Goal: Task Accomplishment & Management: Manage account settings

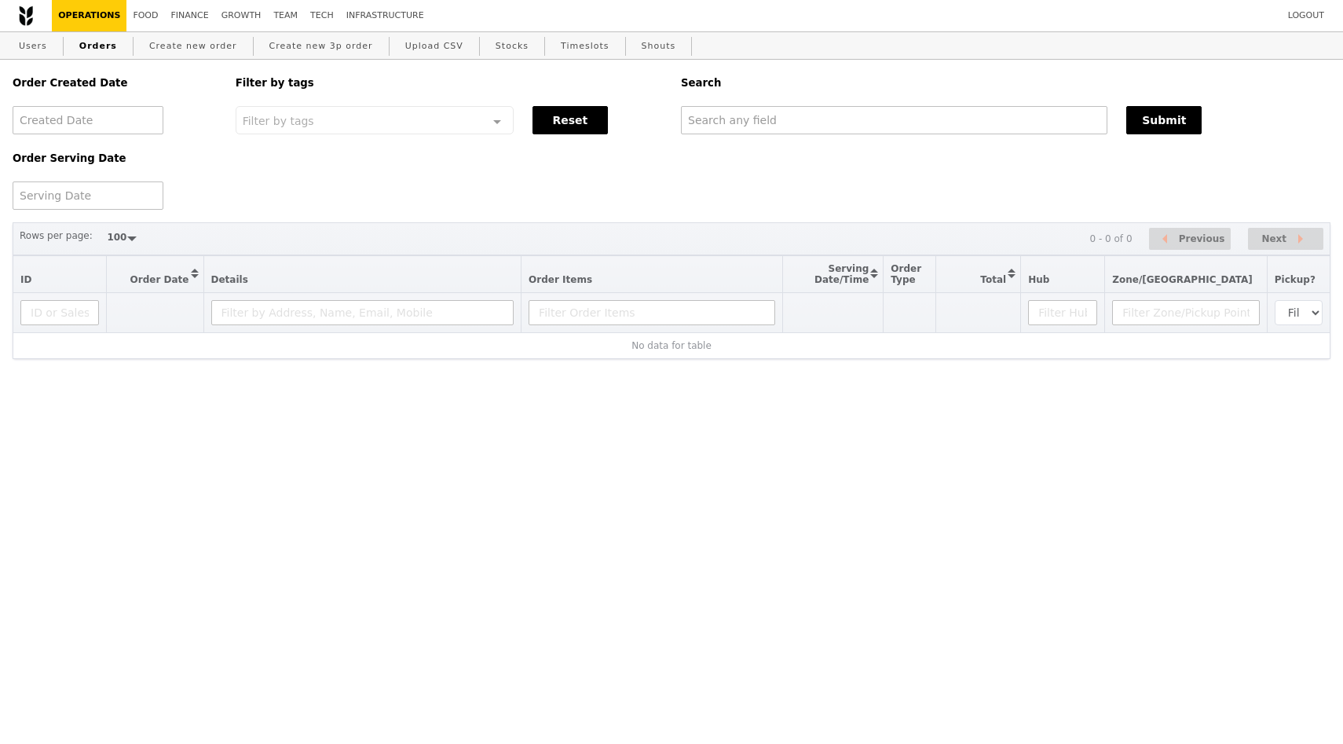
select select "100"
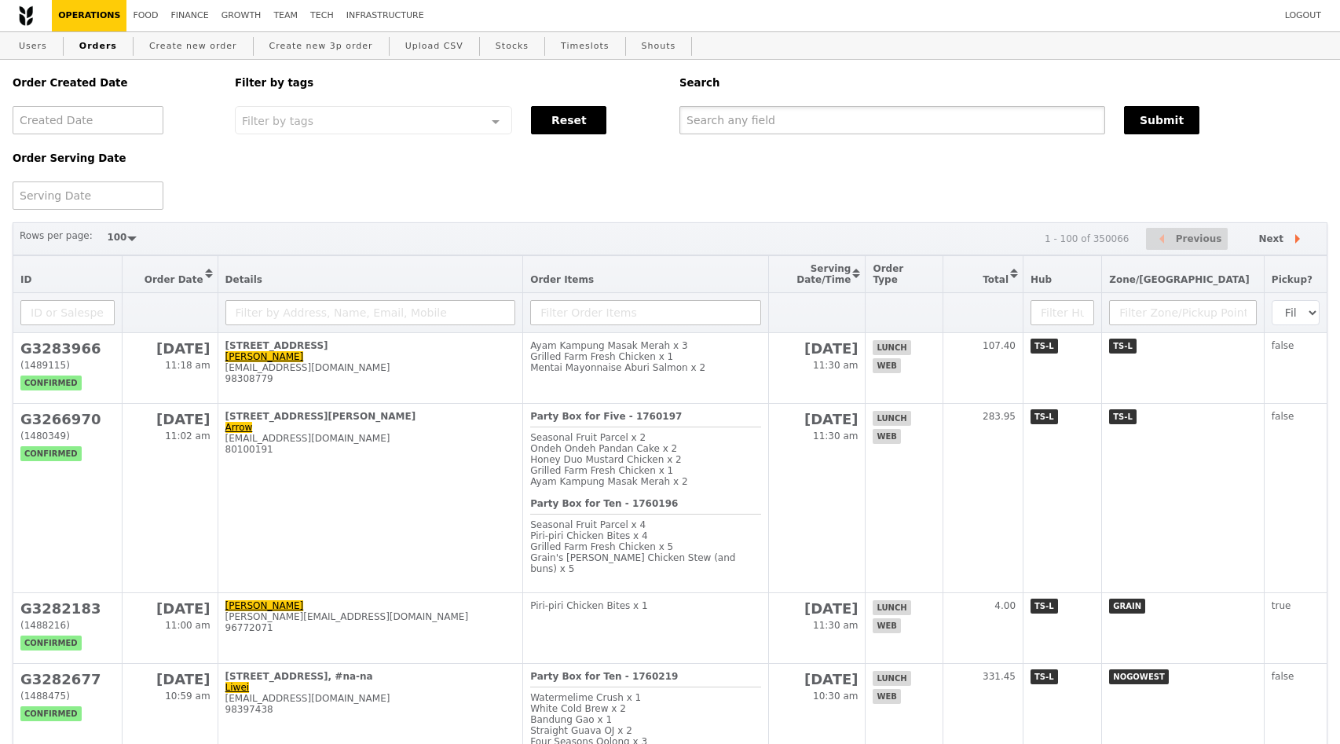
click at [797, 115] on input "text" at bounding box center [892, 120] width 426 height 28
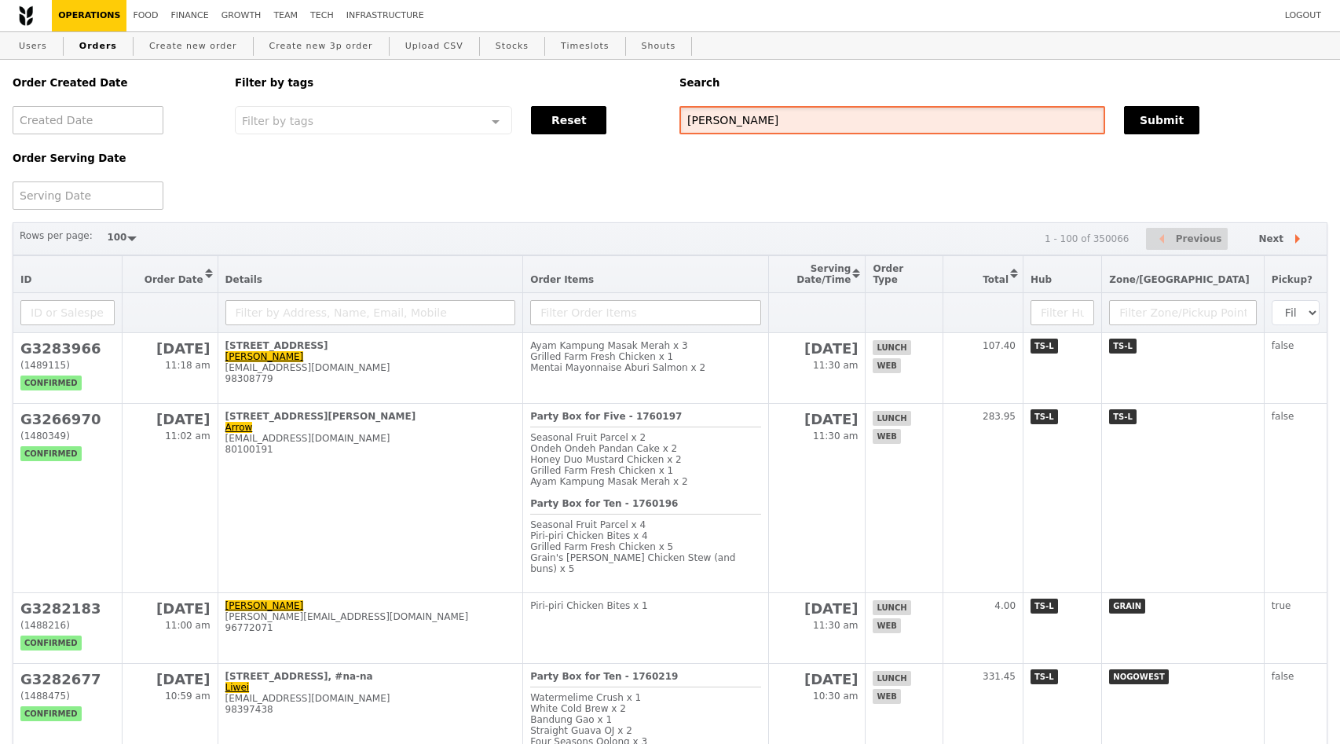
type input "esther ue"
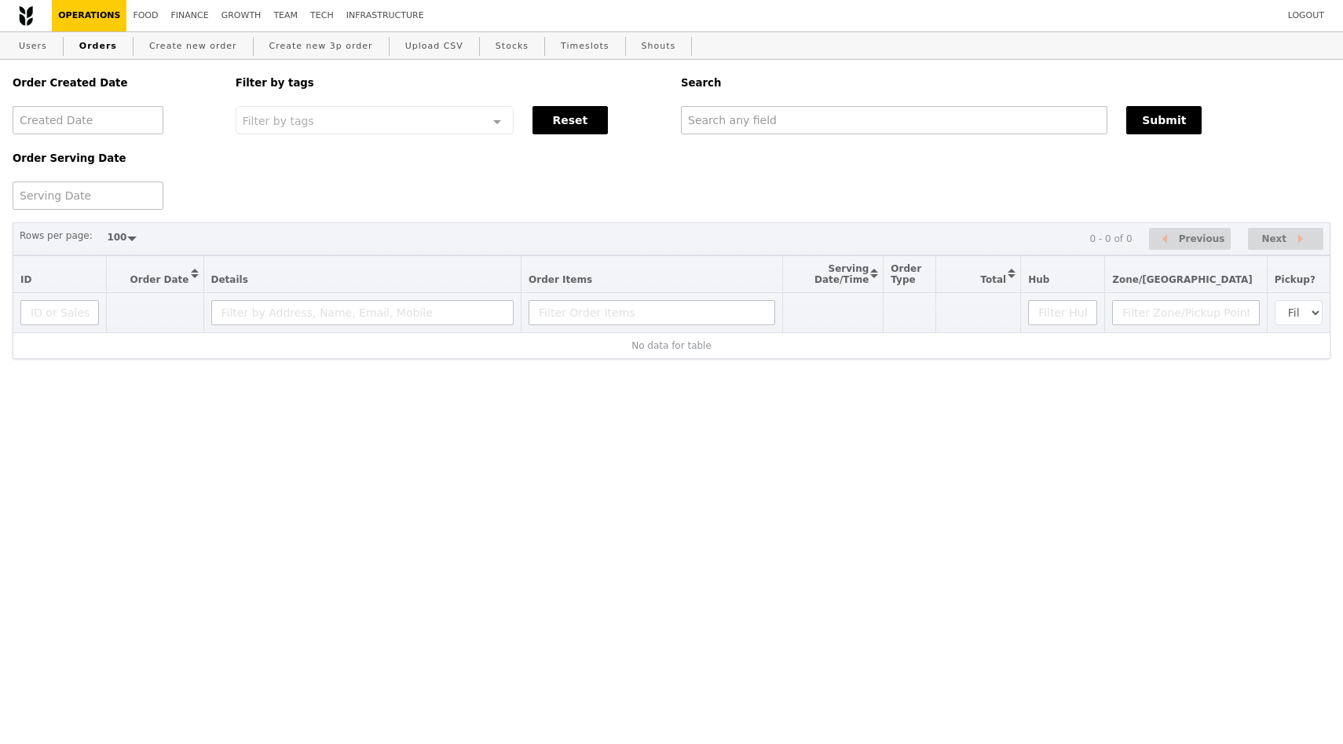
select select "100"
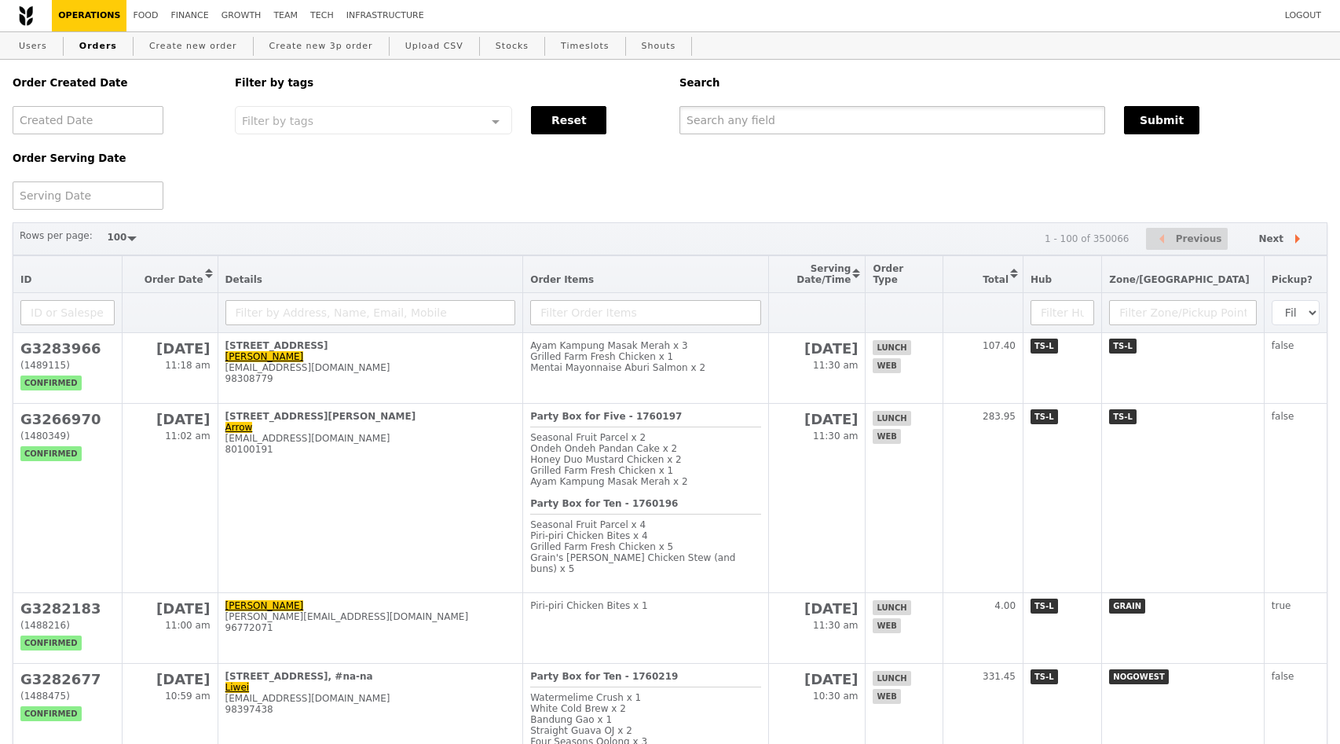
click at [764, 129] on input "text" at bounding box center [892, 120] width 426 height 28
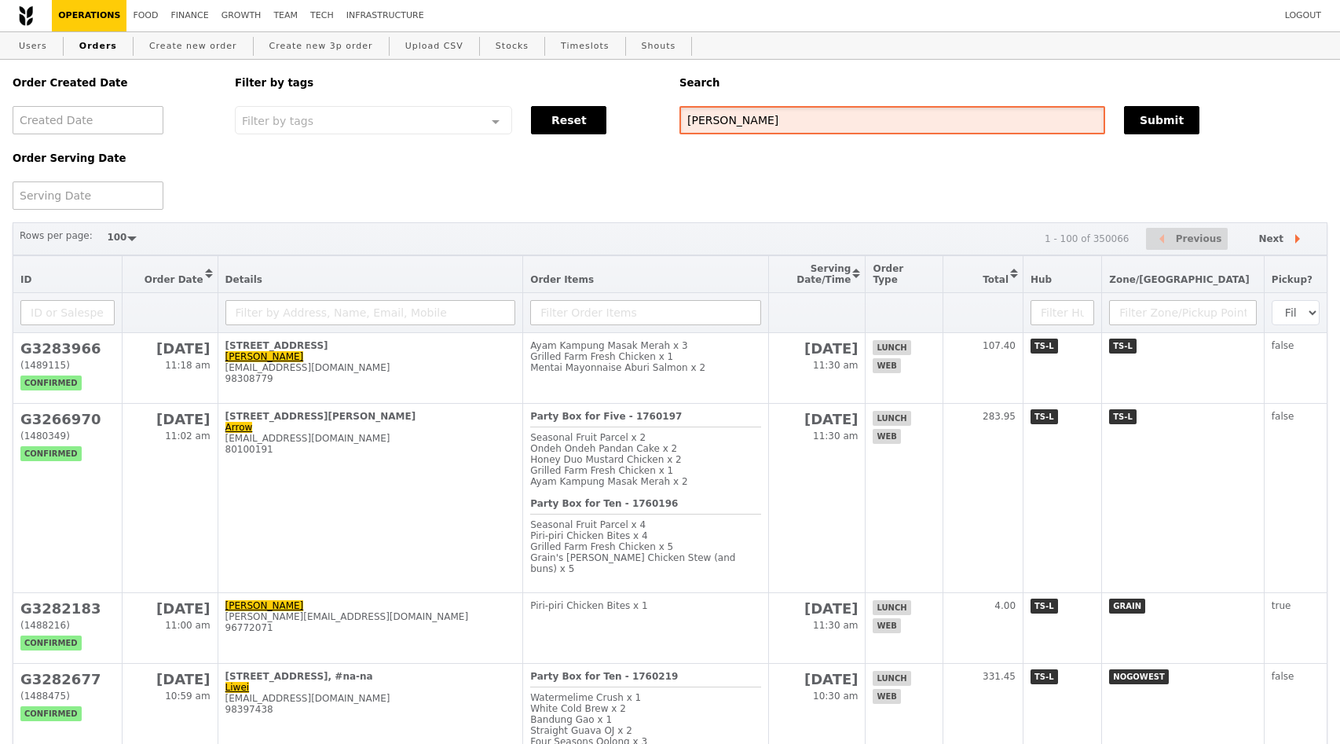
type input "[PERSON_NAME]"
click at [1175, 120] on button "Submit" at bounding box center [1161, 120] width 75 height 28
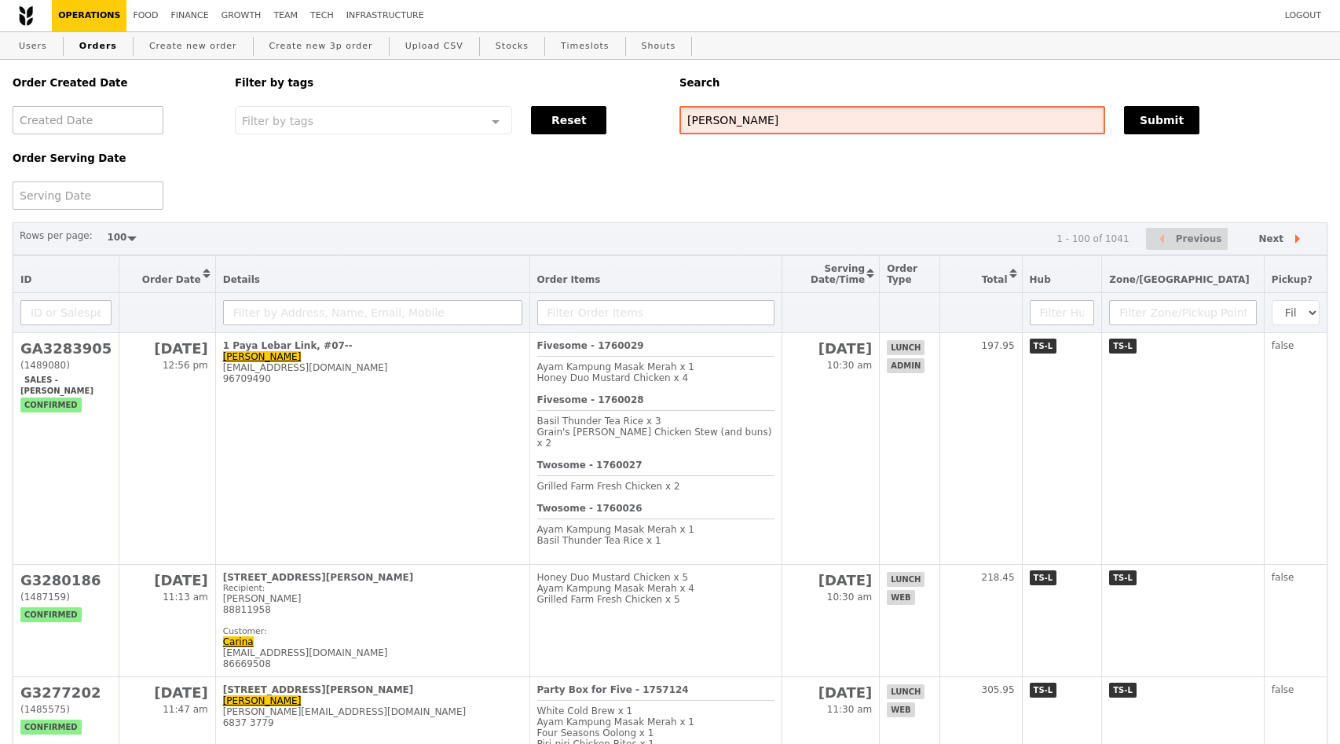
click at [893, 123] on input "[PERSON_NAME]" at bounding box center [892, 120] width 426 height 28
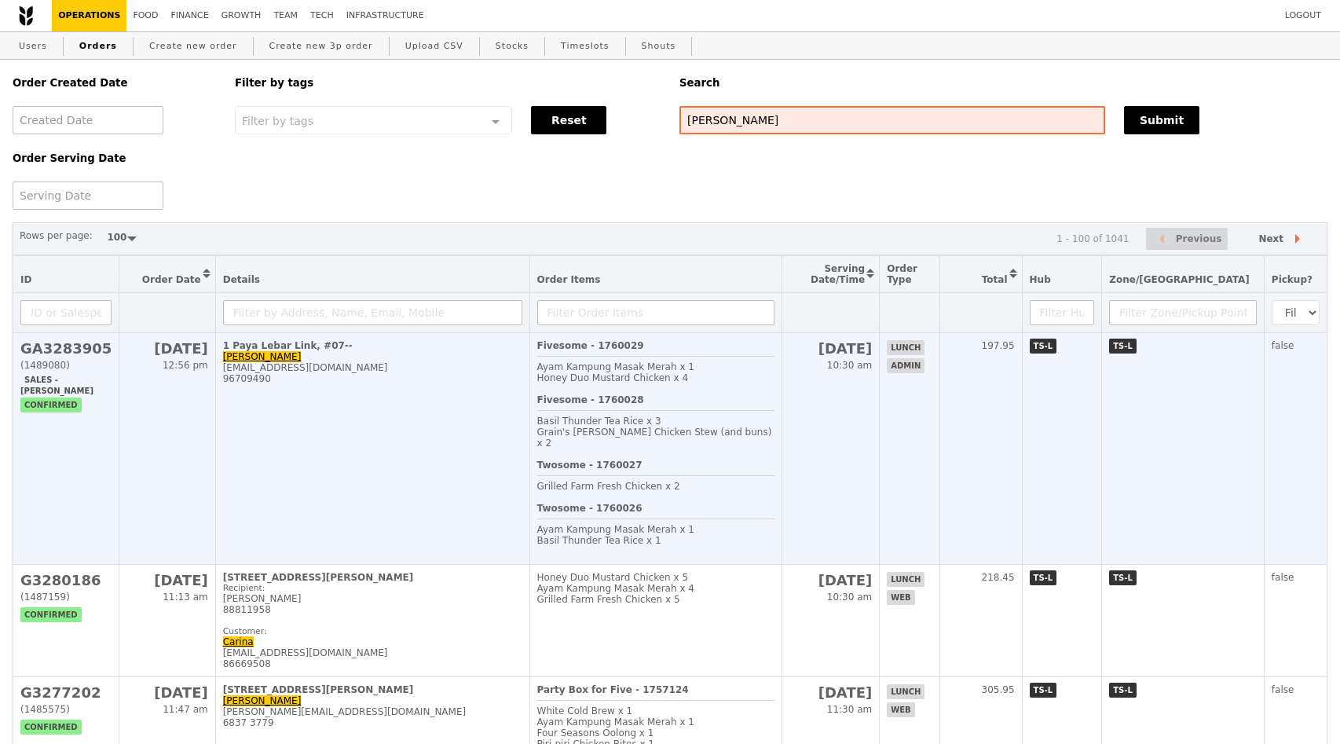
click at [358, 367] on div "[EMAIL_ADDRESS][DOMAIN_NAME]" at bounding box center [372, 367] width 299 height 11
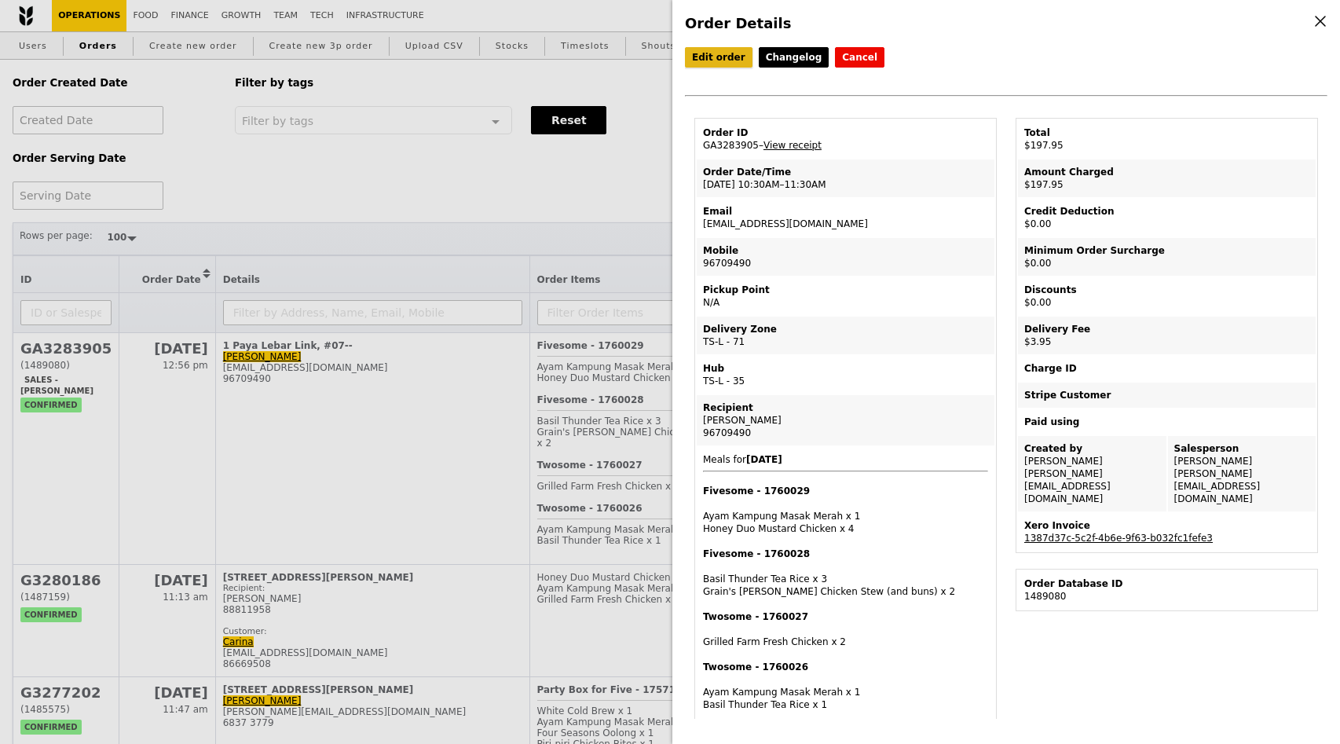
click at [726, 51] on link "Edit order" at bounding box center [719, 57] width 68 height 20
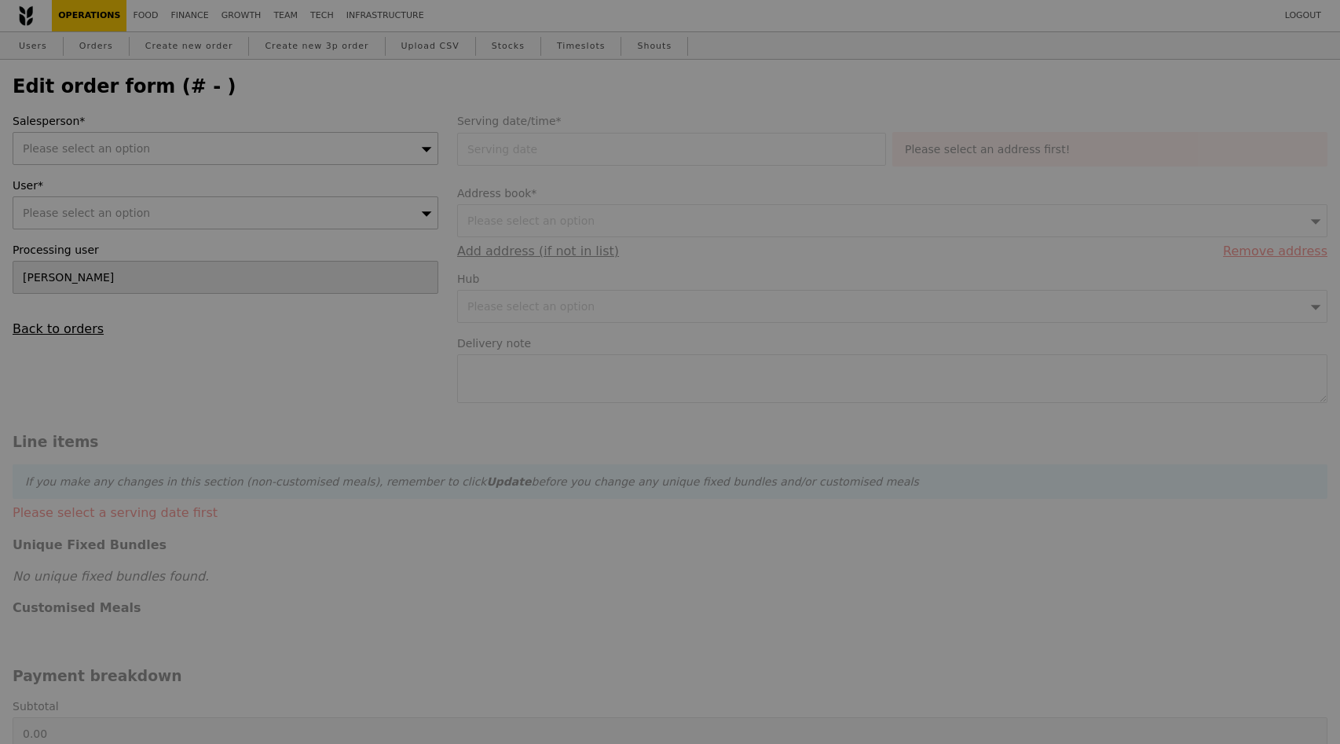
type input "[DATE]"
type input "194.00"
type input "3.62"
type input "3.95"
type input "197.95"
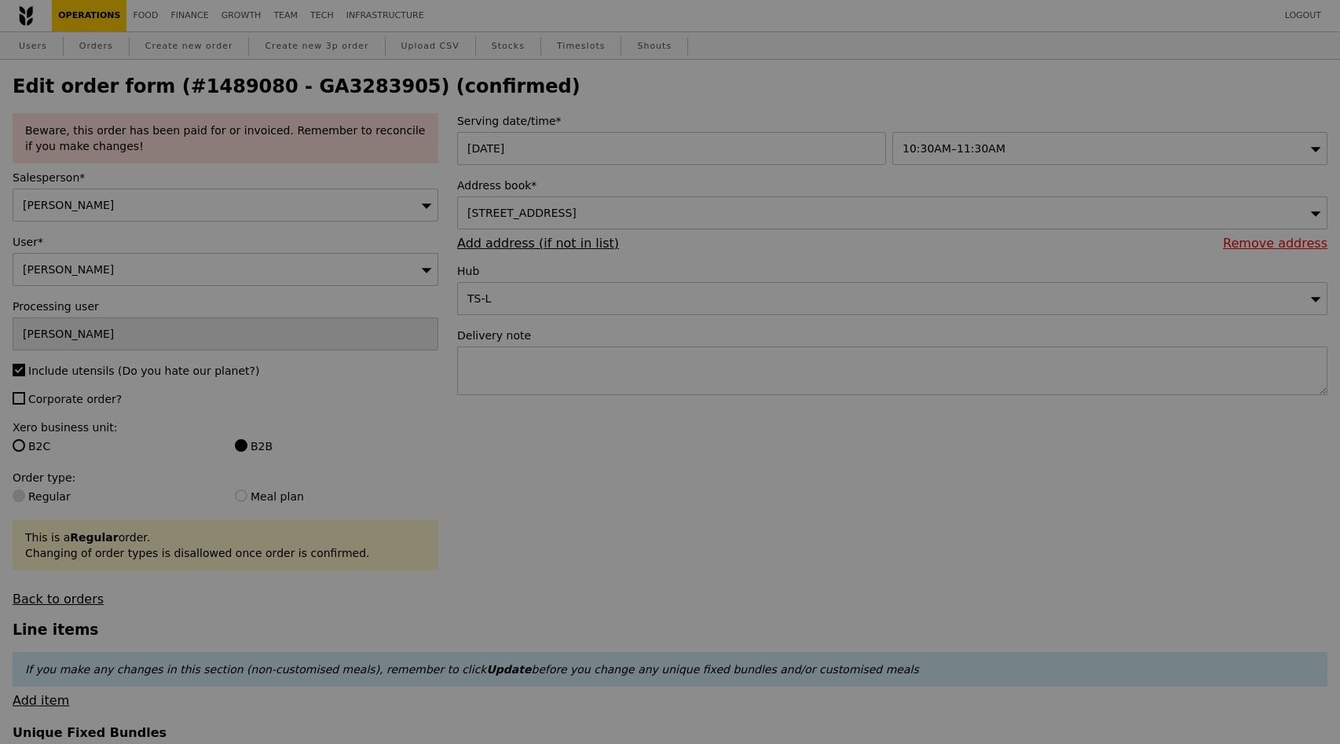
type input "Update"
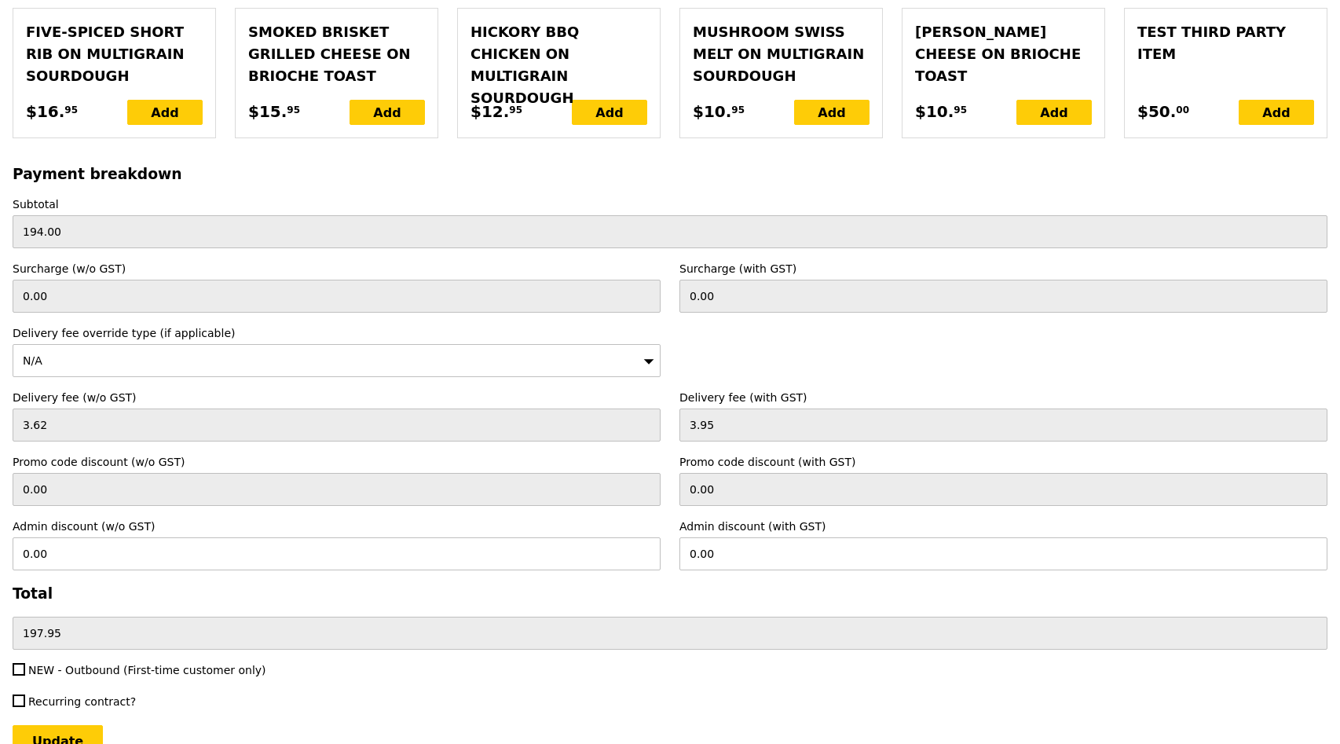
scroll to position [3722, 0]
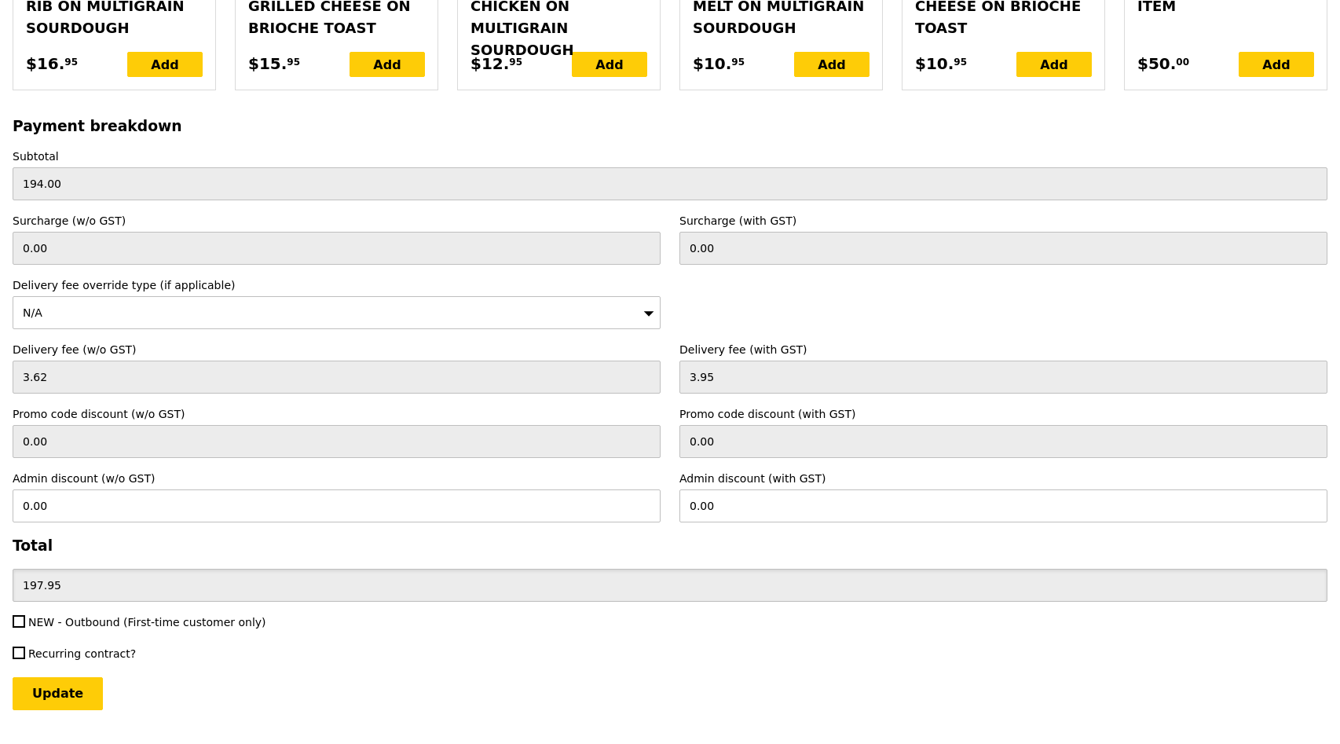
click at [84, 569] on input "197.95" at bounding box center [670, 585] width 1315 height 33
click at [728, 360] on input "3.95" at bounding box center [1003, 376] width 648 height 33
click at [718, 360] on input "3.95" at bounding box center [1003, 376] width 648 height 33
click at [719, 360] on input "3.95" at bounding box center [1003, 376] width 648 height 33
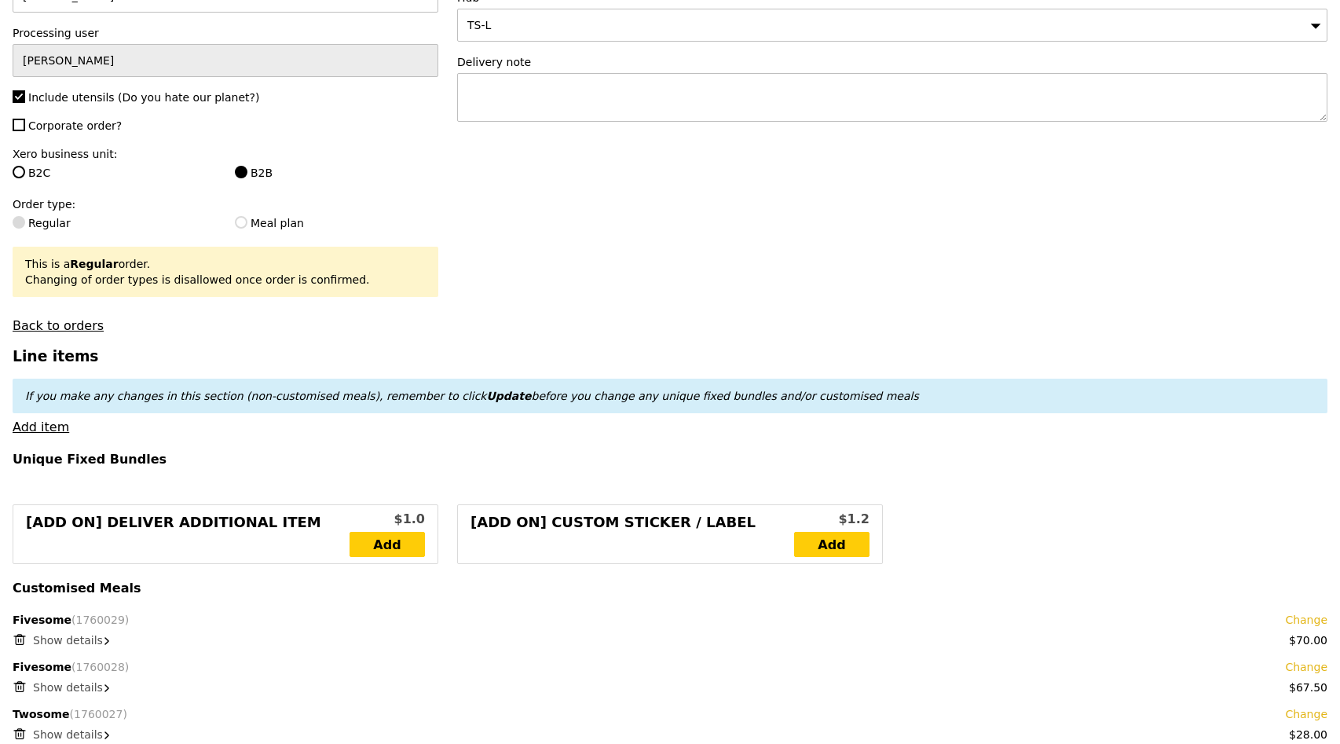
scroll to position [108, 0]
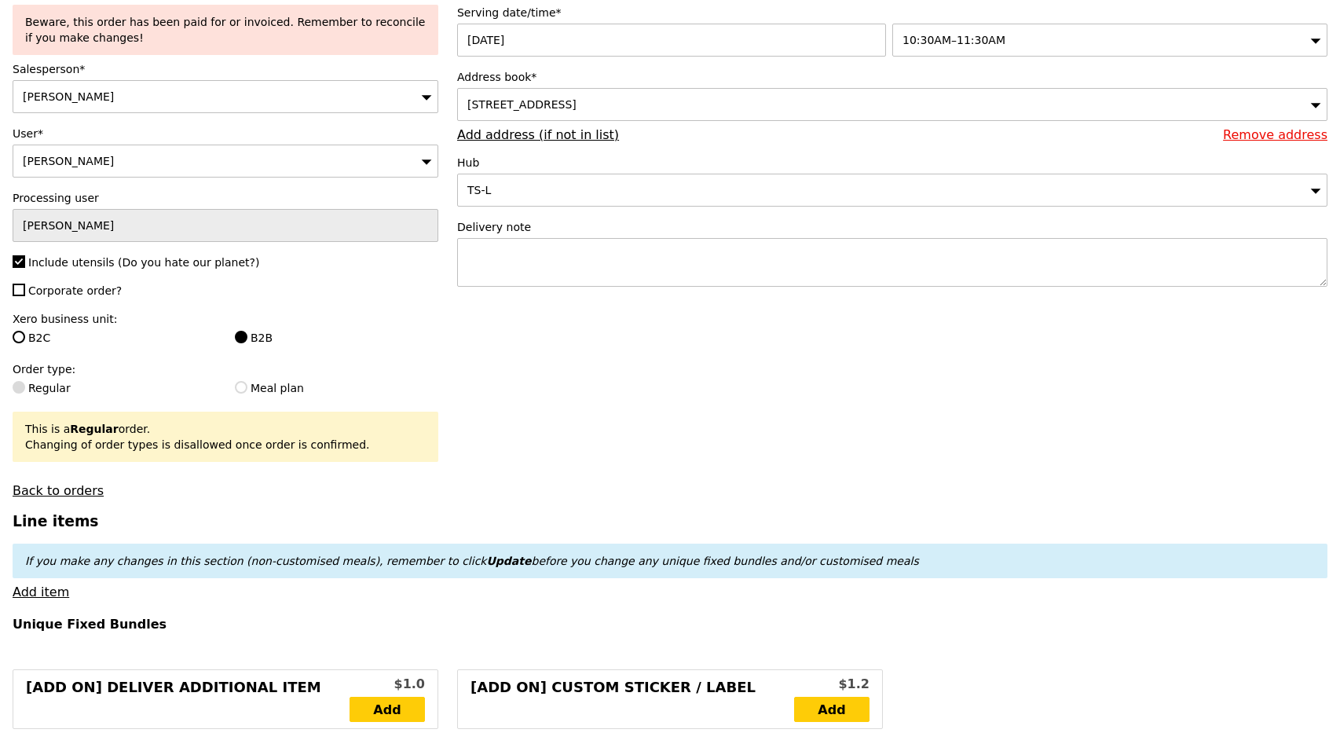
select select "100"
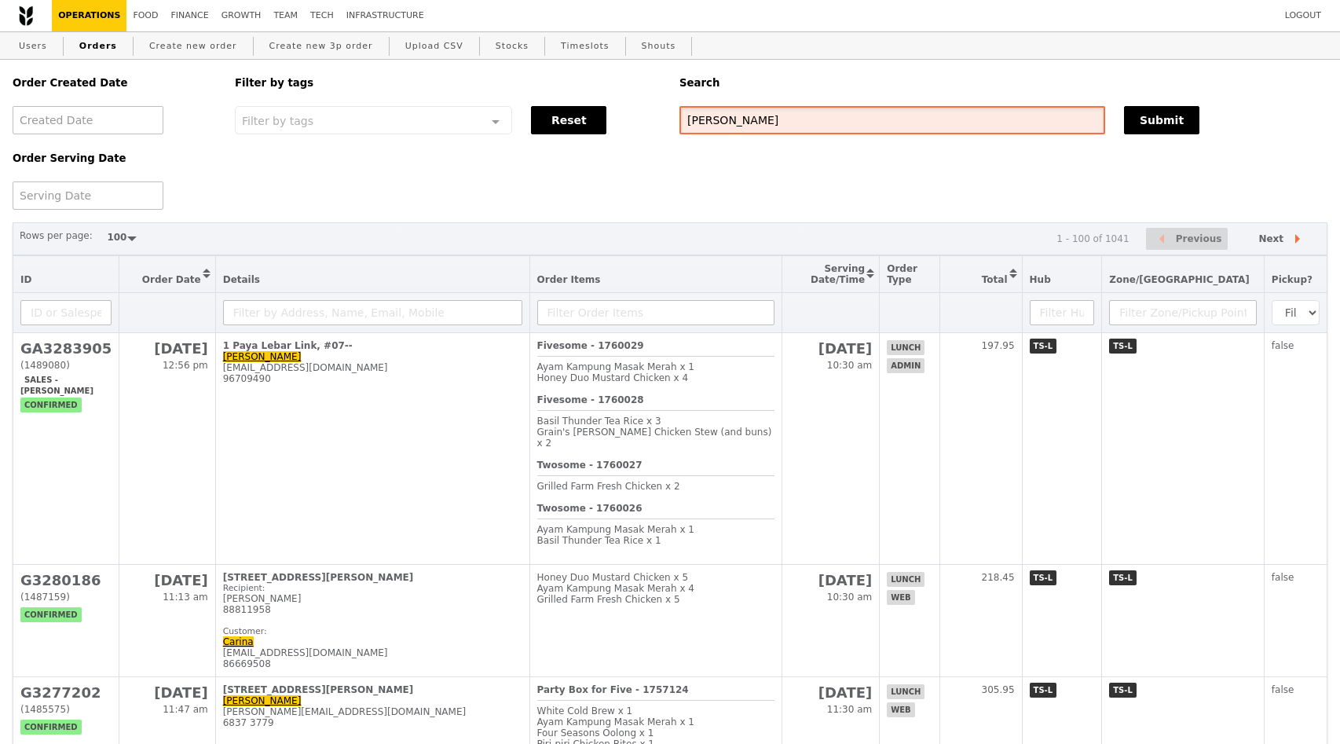
click at [799, 119] on input "[PERSON_NAME]" at bounding box center [892, 120] width 426 height 28
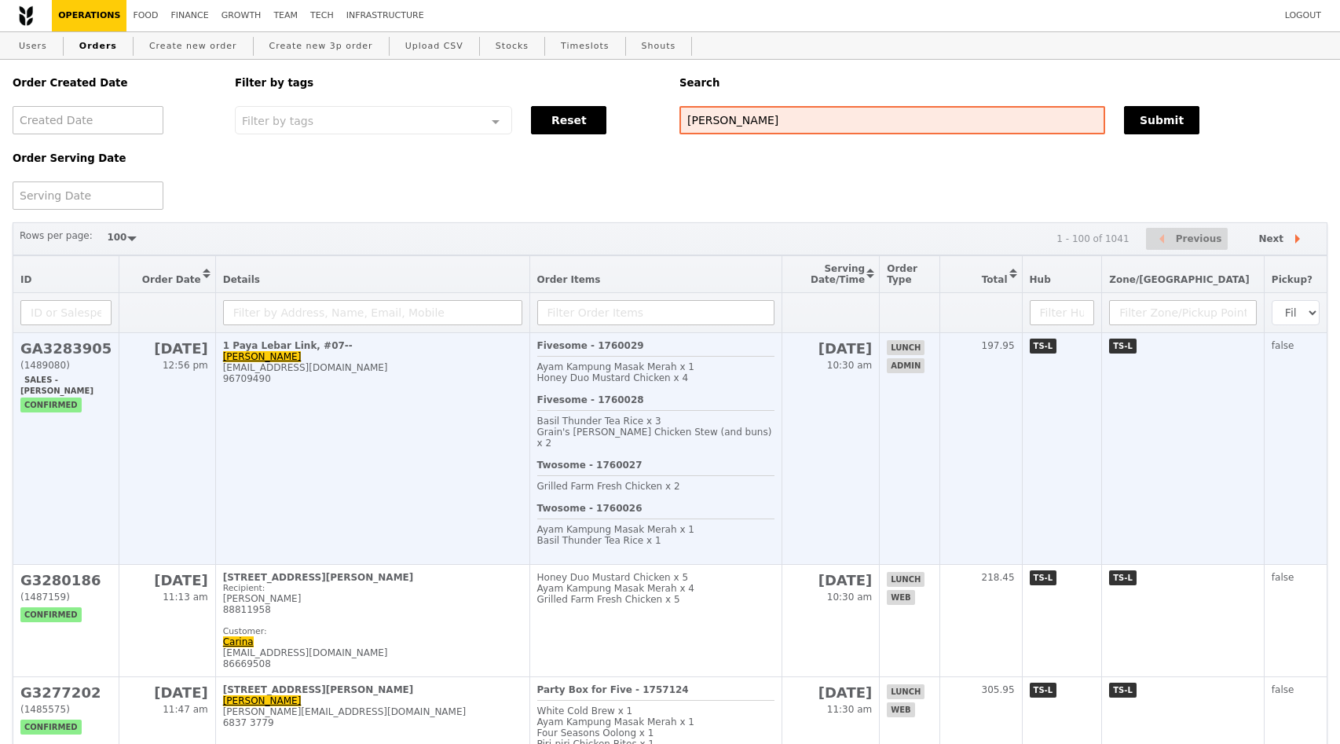
click at [483, 353] on td "1 Paya Lebar Link, #07-- [PERSON_NAME] [PERSON_NAME][EMAIL_ADDRESS][DOMAIN_NAME…" at bounding box center [372, 449] width 314 height 232
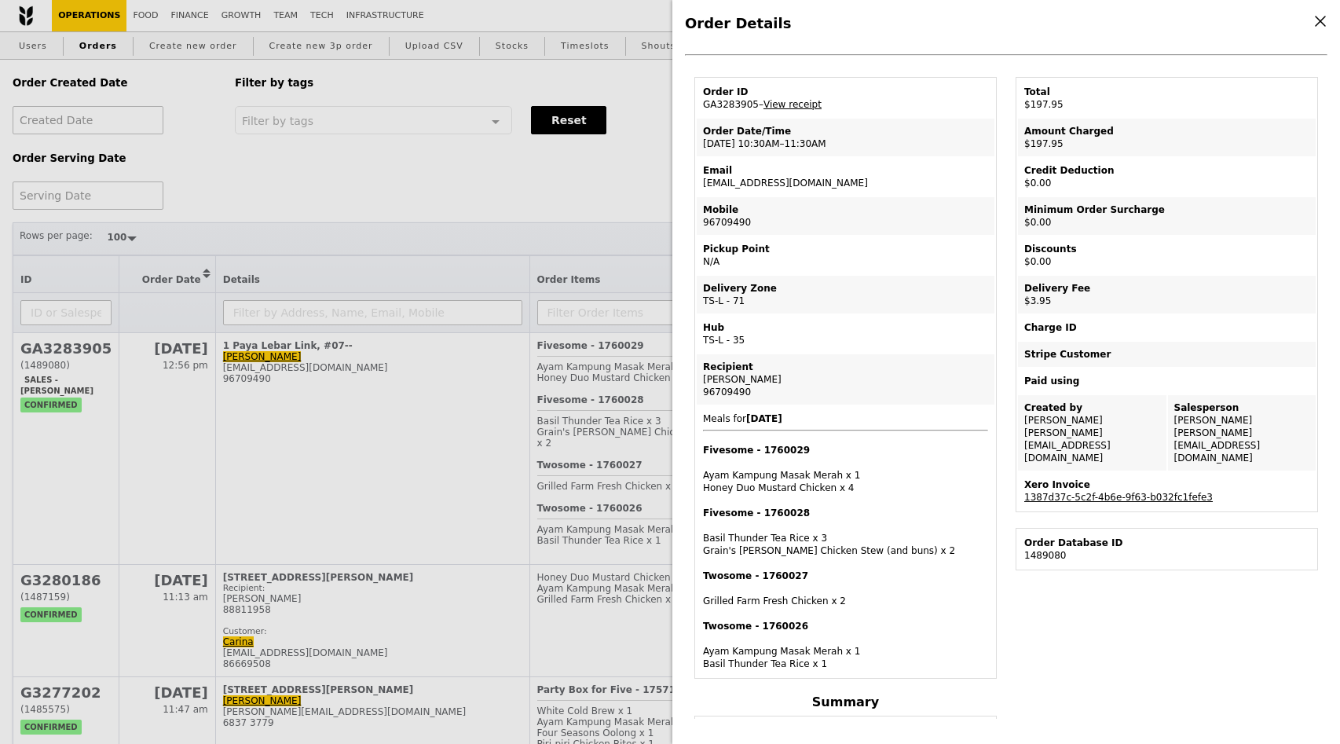
scroll to position [42, 0]
click at [788, 104] on link "View receipt" at bounding box center [792, 103] width 58 height 11
click at [1071, 491] on link "1387d37c-5c2f-4b6e-9f63-b032fc1fefe3" at bounding box center [1118, 496] width 188 height 11
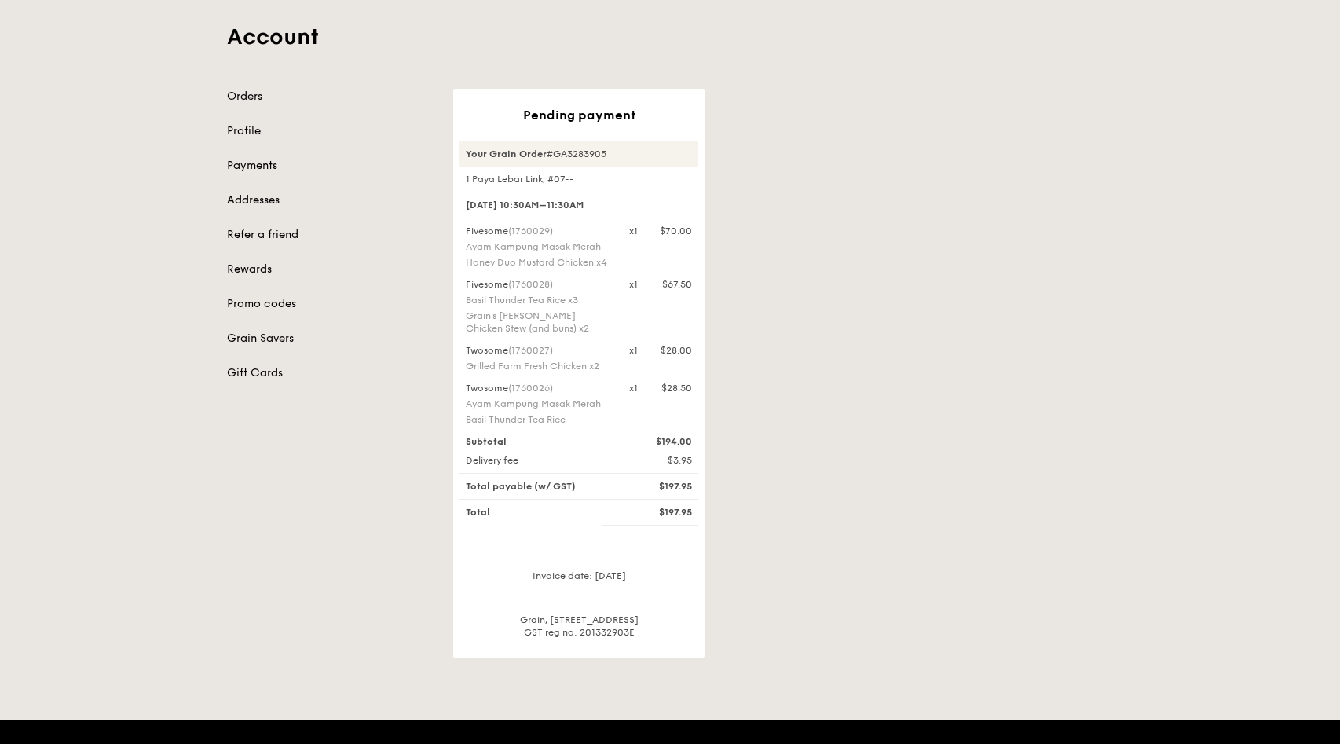
scroll to position [108, 0]
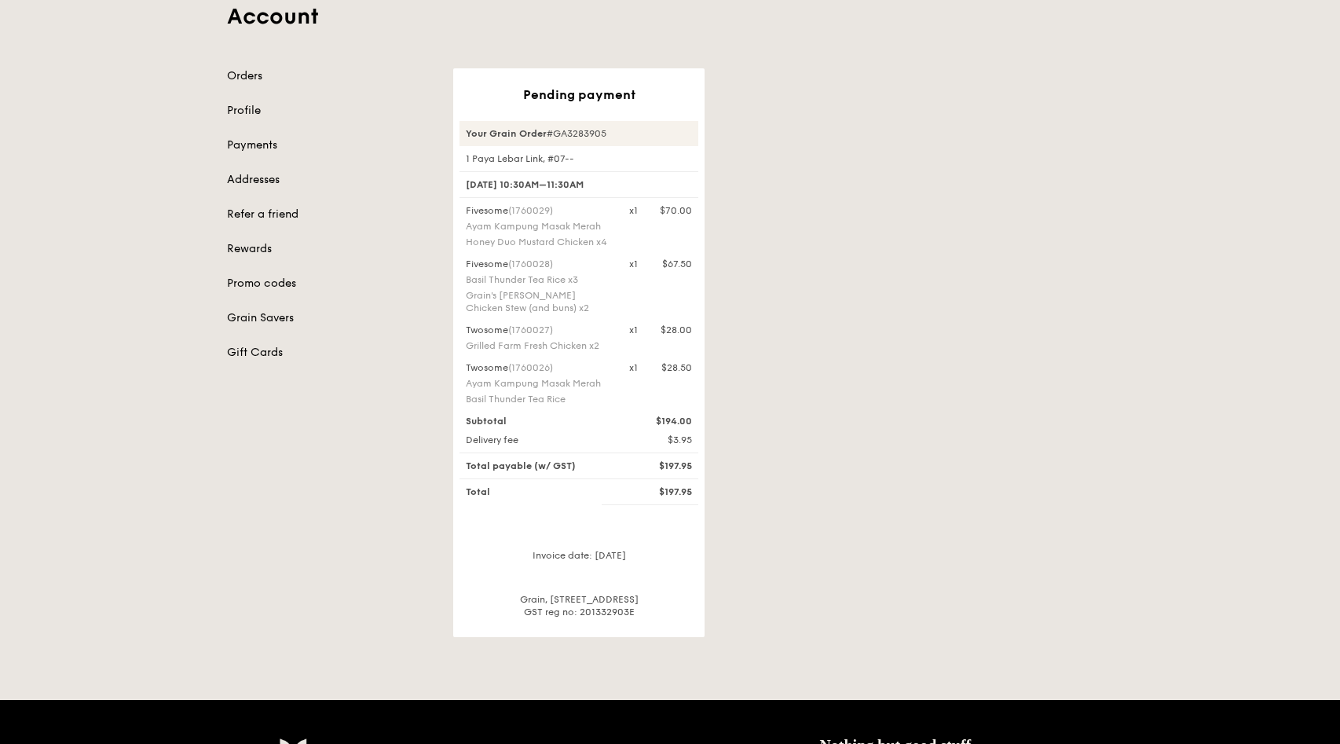
drag, startPoint x: 654, startPoint y: 464, endPoint x: 686, endPoint y: 464, distance: 32.2
click at [686, 464] on div "$197.95" at bounding box center [661, 465] width 82 height 13
click at [696, 464] on div "$197.95" at bounding box center [661, 465] width 82 height 13
click at [742, 341] on div "Pending payment Your Grain Order #GA3283905 1 Paya Lebar Link, #07-- 10 Sep, 10…" at bounding box center [783, 352] width 679 height 569
